Goal: Task Accomplishment & Management: Complete application form

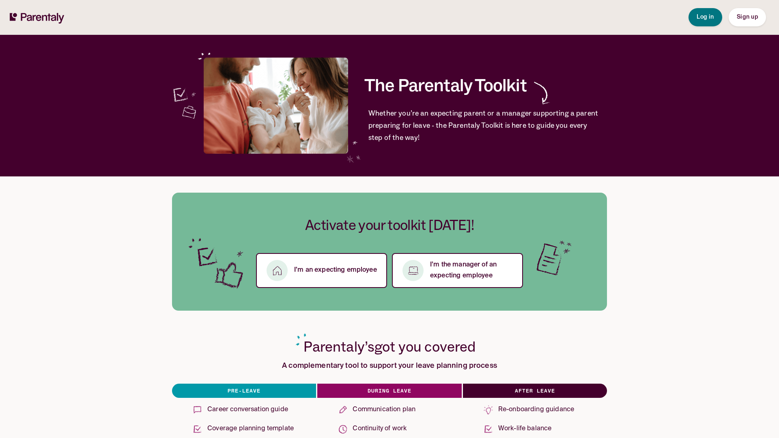
click at [747, 17] on span "Sign up" at bounding box center [747, 17] width 21 height 6
